Goal: Transaction & Acquisition: Subscribe to service/newsletter

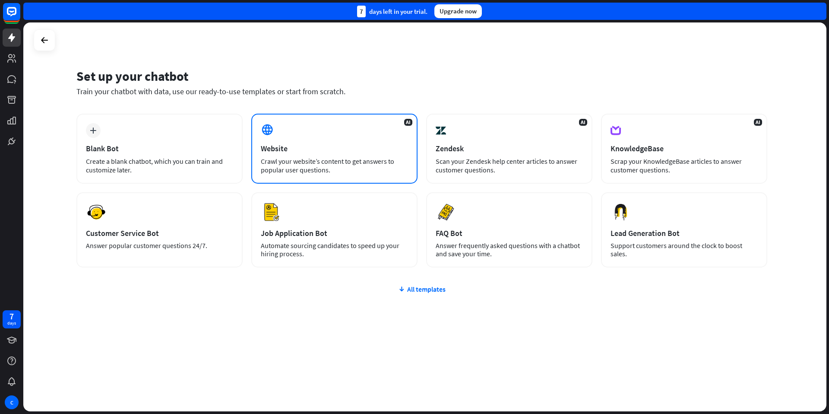
click at [312, 155] on div "AI Website Crawl your website’s content to get answers to popular user question…" at bounding box center [334, 149] width 166 height 70
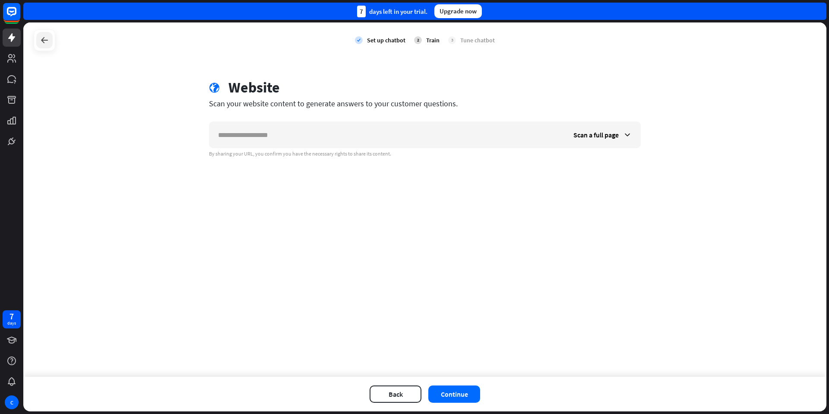
click at [42, 38] on icon at bounding box center [44, 40] width 10 height 10
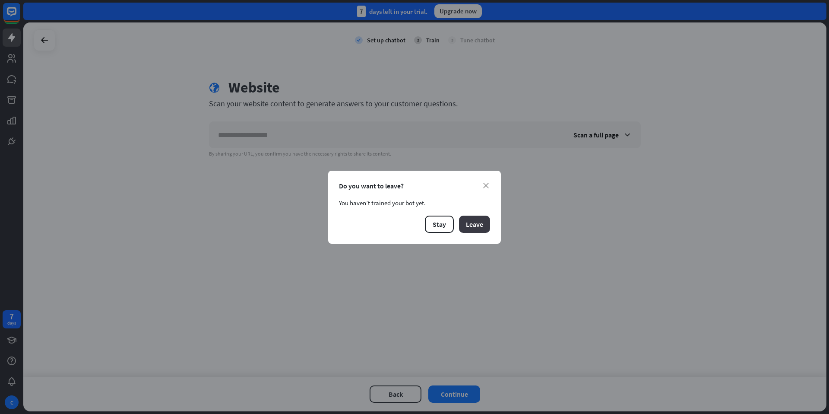
click at [477, 228] on button "Leave" at bounding box center [474, 224] width 31 height 17
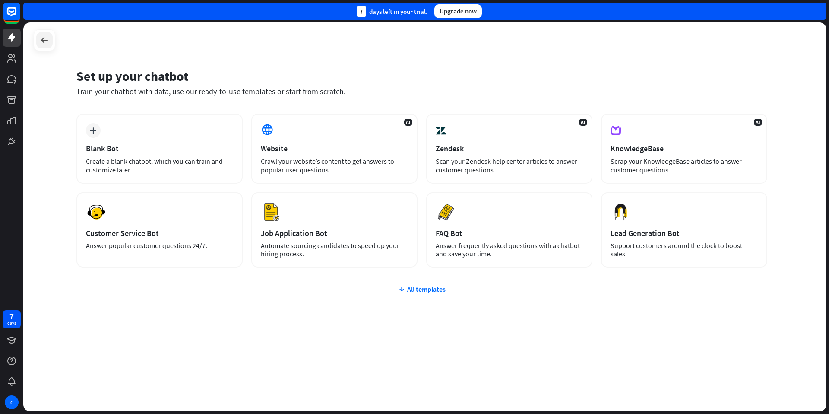
click at [49, 48] on div at bounding box center [44, 40] width 16 height 16
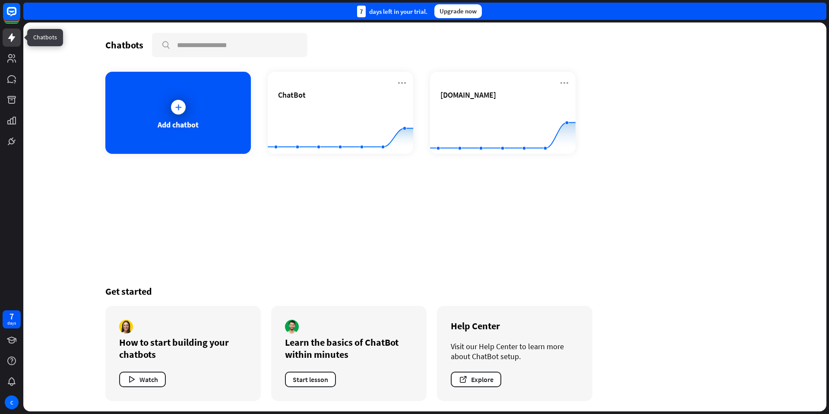
click at [14, 38] on icon at bounding box center [11, 37] width 10 height 10
click at [12, 63] on icon at bounding box center [11, 58] width 10 height 10
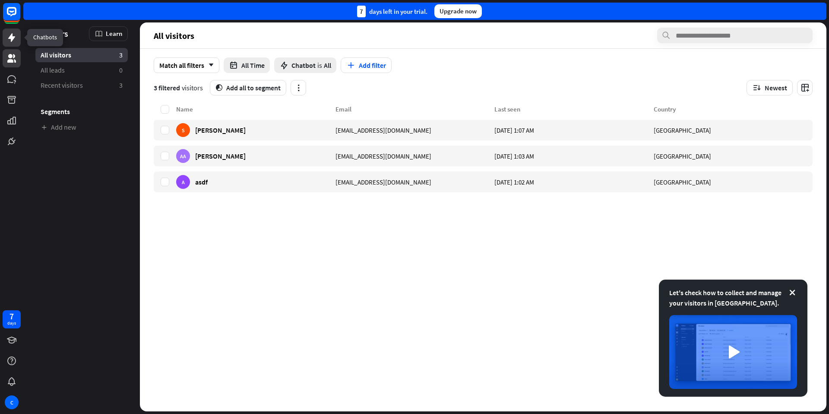
click at [11, 40] on icon at bounding box center [11, 37] width 7 height 9
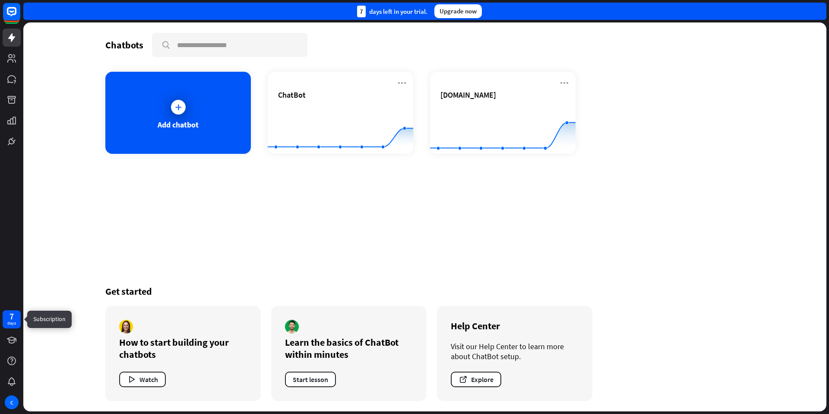
click at [7, 321] on div "days" at bounding box center [11, 323] width 9 height 6
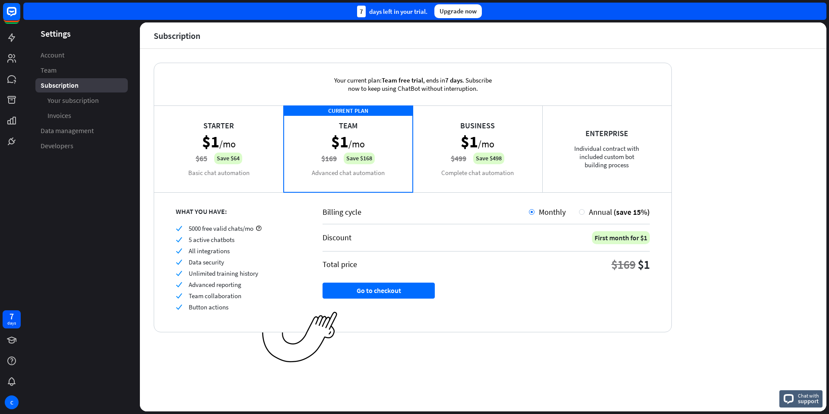
click at [237, 132] on div "Starter $1 /mo $65 Save $64 Basic chat automation" at bounding box center [219, 148] width 130 height 86
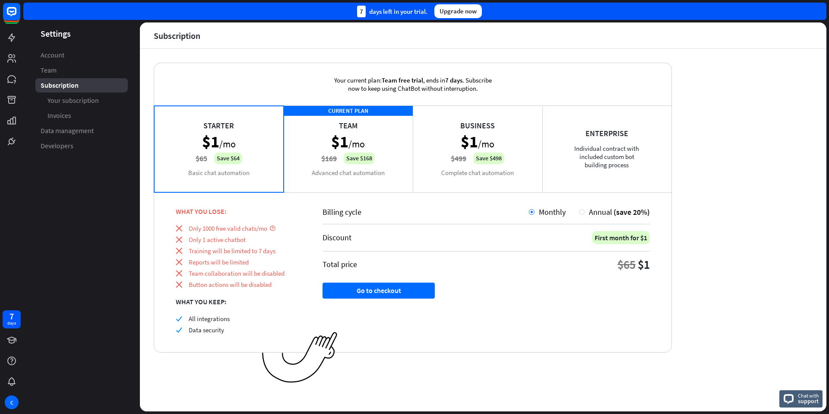
click at [383, 149] on div "CURRENT PLAN Team $1 /mo $169 Save $168 Advanced chat automation" at bounding box center [349, 148] width 130 height 86
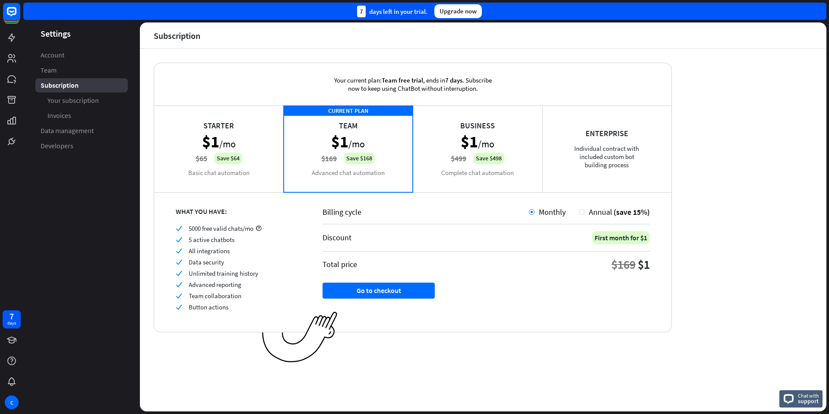
drag, startPoint x: 349, startPoint y: 87, endPoint x: 452, endPoint y: 86, distance: 102.4
click at [452, 86] on div "Your current plan: Team free trial , ends [DATE] . Subscribe now to keep using …" at bounding box center [413, 84] width 186 height 42
drag, startPoint x: 486, startPoint y: 87, endPoint x: 447, endPoint y: 82, distance: 39.3
click at [447, 82] on div "Your current plan: Team free trial , ends [DATE] . Subscribe now to keep using …" at bounding box center [413, 84] width 186 height 42
drag, startPoint x: 597, startPoint y: 238, endPoint x: 638, endPoint y: 237, distance: 41.5
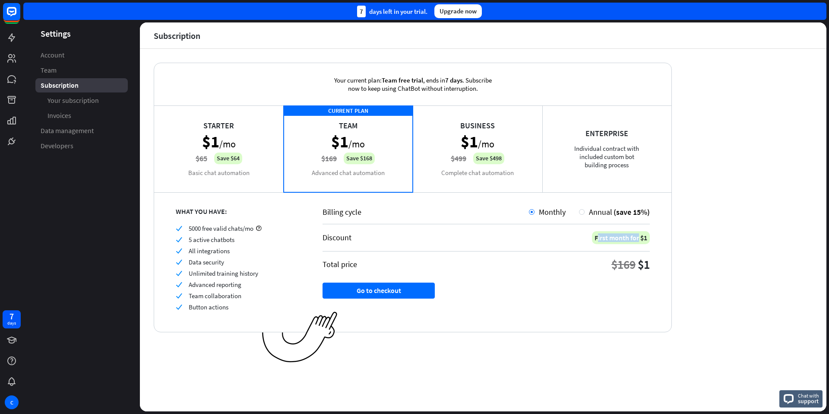
click at [638, 237] on div "First month for $1" at bounding box center [621, 237] width 58 height 13
click at [218, 137] on div "Starter $1 /mo $65 Save $64 Basic chat automation" at bounding box center [219, 148] width 130 height 86
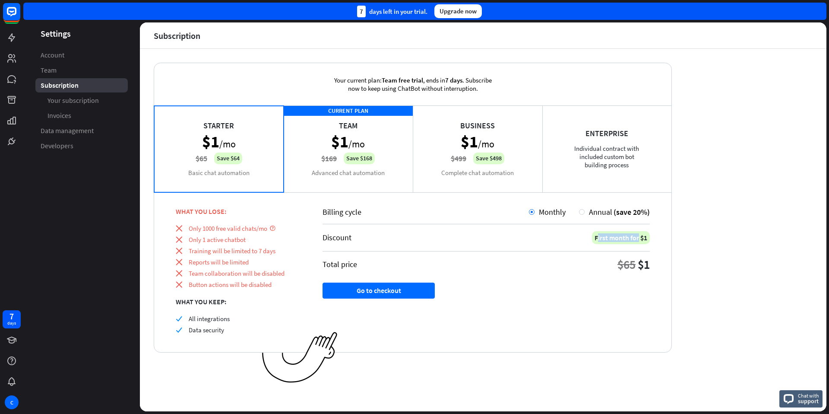
drag, startPoint x: 188, startPoint y: 229, endPoint x: 249, endPoint y: 229, distance: 60.9
click at [249, 229] on div "close Only 1000 free valid chats/mo" at bounding box center [238, 228] width 125 height 8
drag, startPoint x: 191, startPoint y: 321, endPoint x: 207, endPoint y: 321, distance: 15.6
click at [207, 321] on span "All integrations" at bounding box center [209, 318] width 41 height 8
drag, startPoint x: 241, startPoint y: 307, endPoint x: 275, endPoint y: 275, distance: 45.8
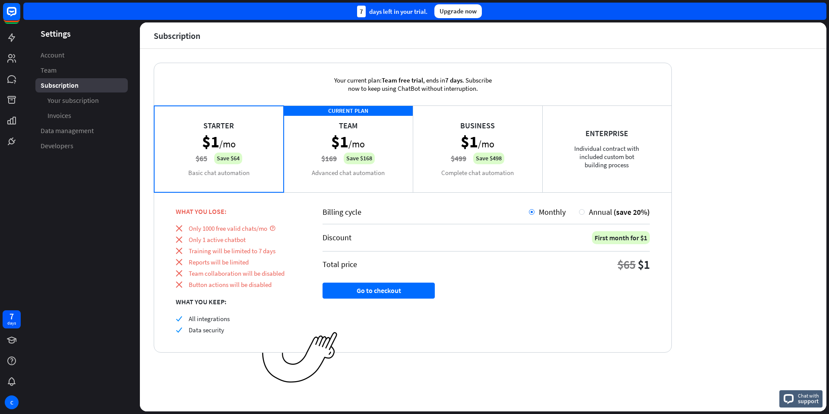
click at [266, 283] on div "WHAT YOU LOSE: close Only 1000 free valid chats/mo close Only 1 active chatbot …" at bounding box center [227, 272] width 147 height 160
click at [331, 131] on div "CURRENT PLAN Team $1 /mo $169 Save $168 Advanced chat automation" at bounding box center [349, 148] width 130 height 86
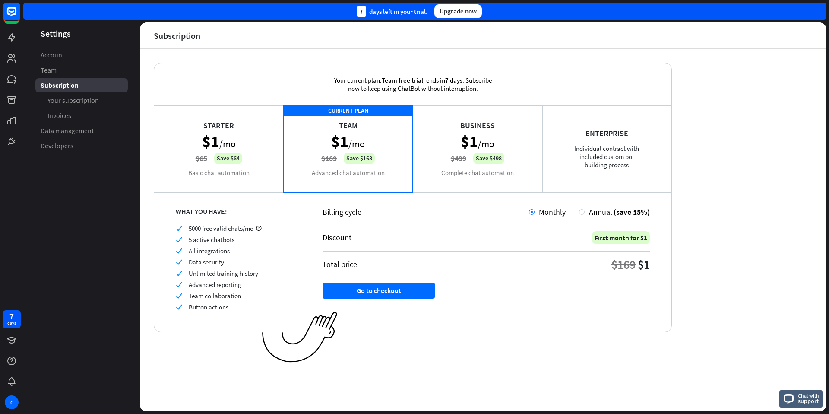
click at [511, 142] on div "Business $1 /mo $499 Save $498 Complete chat automation" at bounding box center [478, 148] width 130 height 86
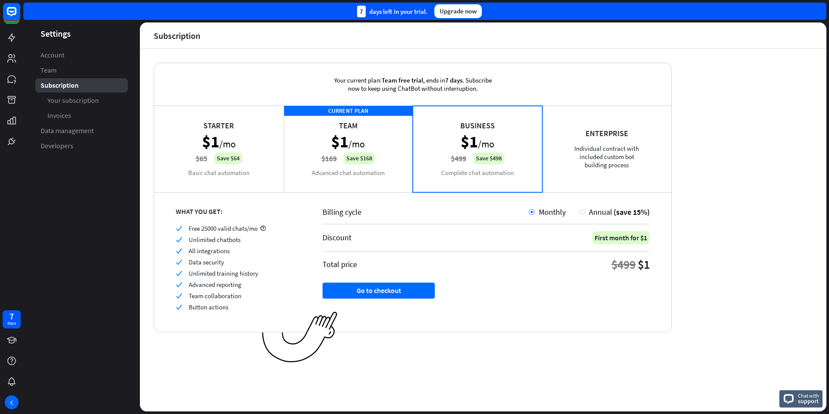
click at [627, 137] on div "Enterprise Individual contract with included custom bot building process" at bounding box center [608, 148] width 130 height 86
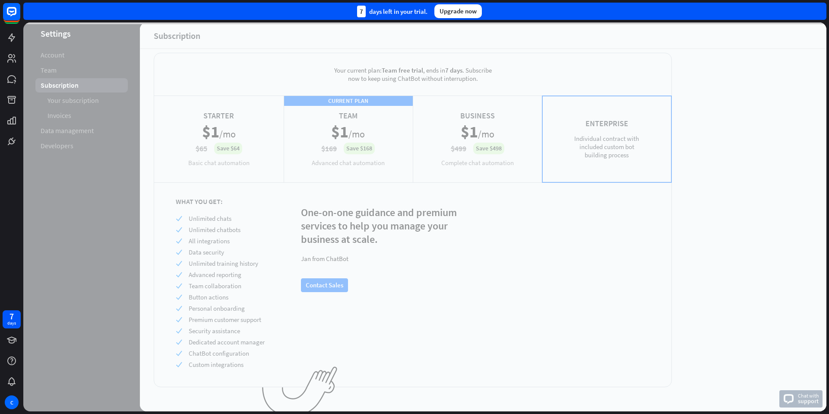
scroll to position [16, 0]
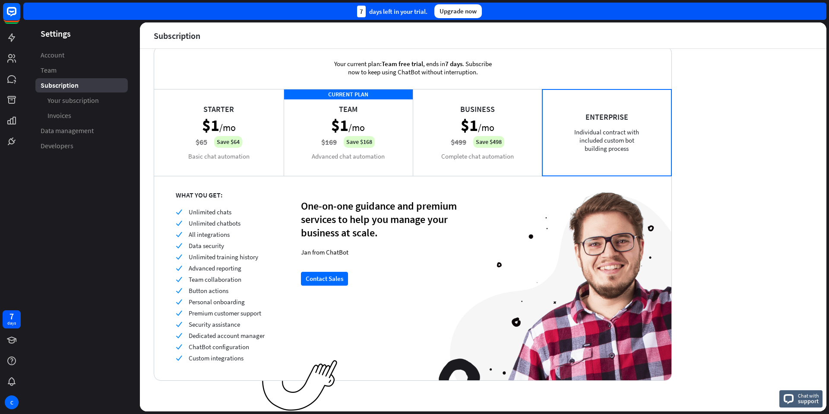
click at [508, 115] on div "Business $1 /mo $499 Save $498 Complete chat automation" at bounding box center [478, 132] width 130 height 86
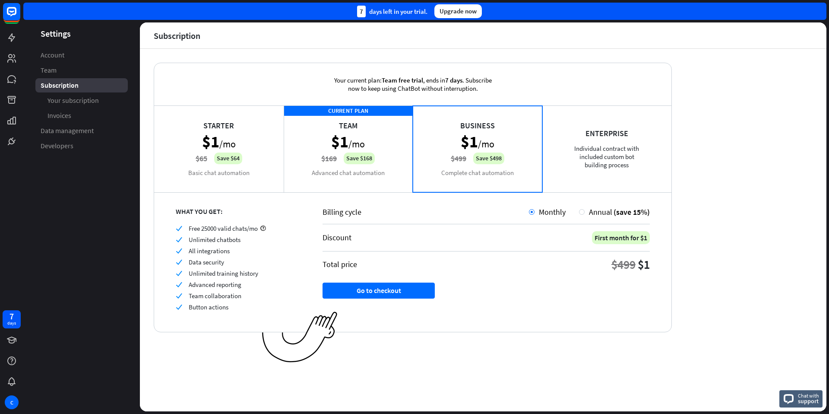
scroll to position [0, 0]
click at [380, 137] on div "CURRENT PLAN Team $1 /mo $169 Save $168 Advanced chat automation" at bounding box center [349, 148] width 130 height 86
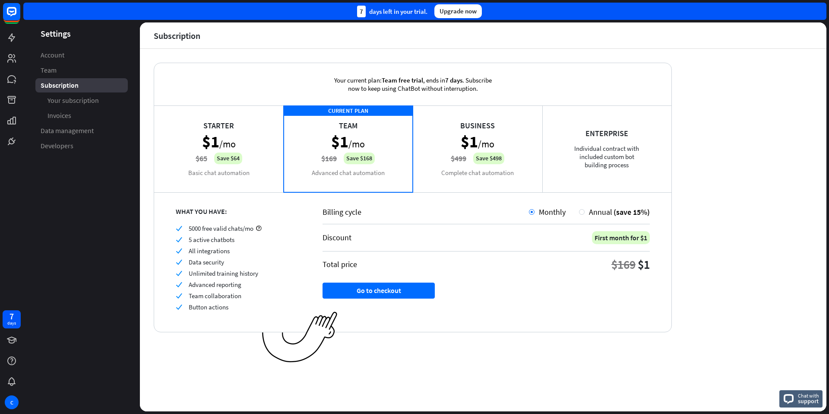
click at [230, 125] on div "Starter $1 /mo $65 Save $64 Basic chat automation" at bounding box center [219, 148] width 130 height 86
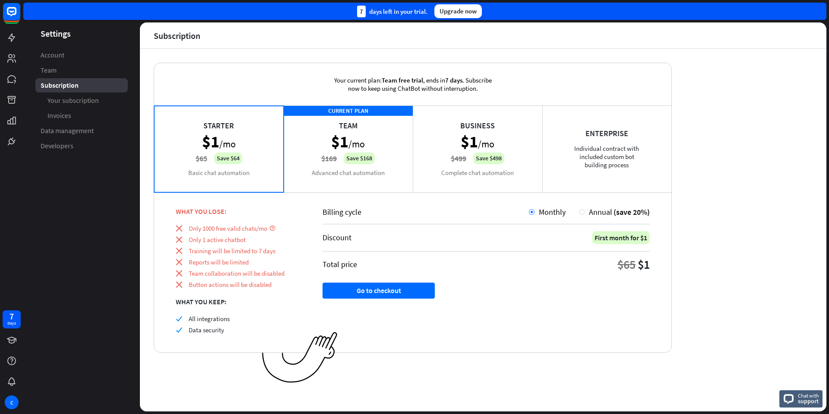
click at [371, 134] on div "CURRENT PLAN Team $1 /mo $169 Save $168 Advanced chat automation" at bounding box center [349, 148] width 130 height 86
